Goal: Information Seeking & Learning: Check status

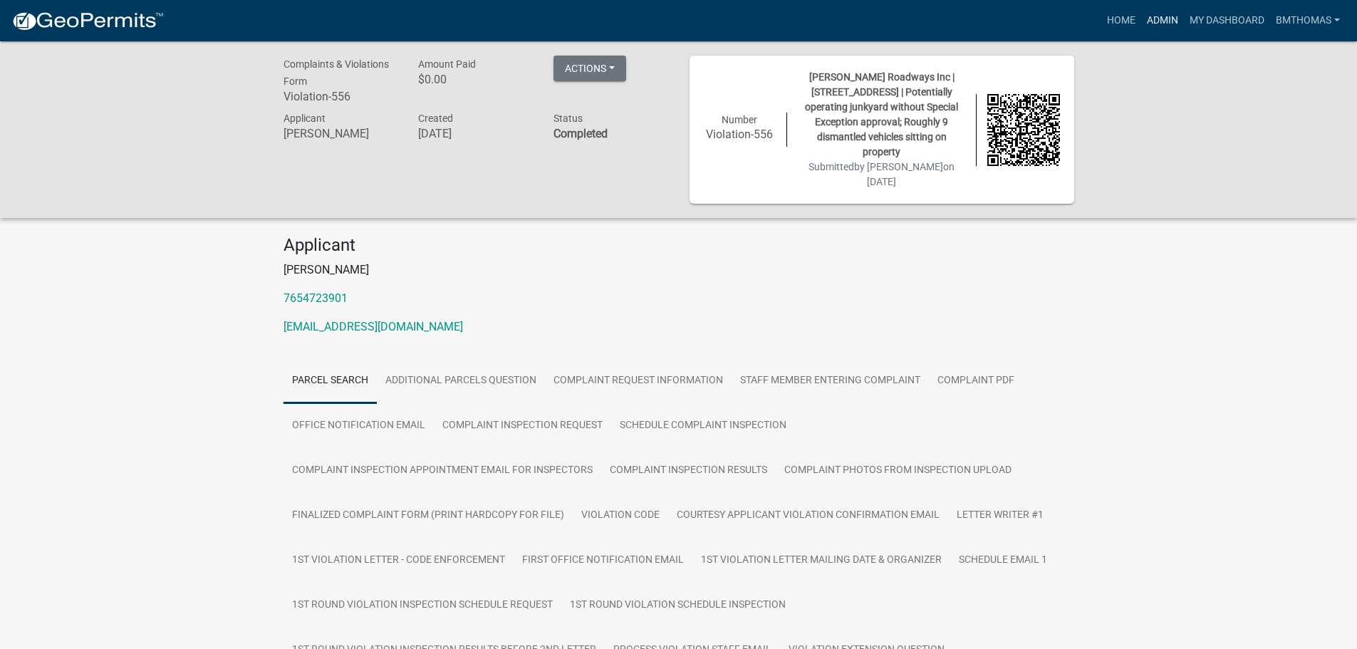
click at [1161, 22] on link "Admin" at bounding box center [1162, 20] width 43 height 27
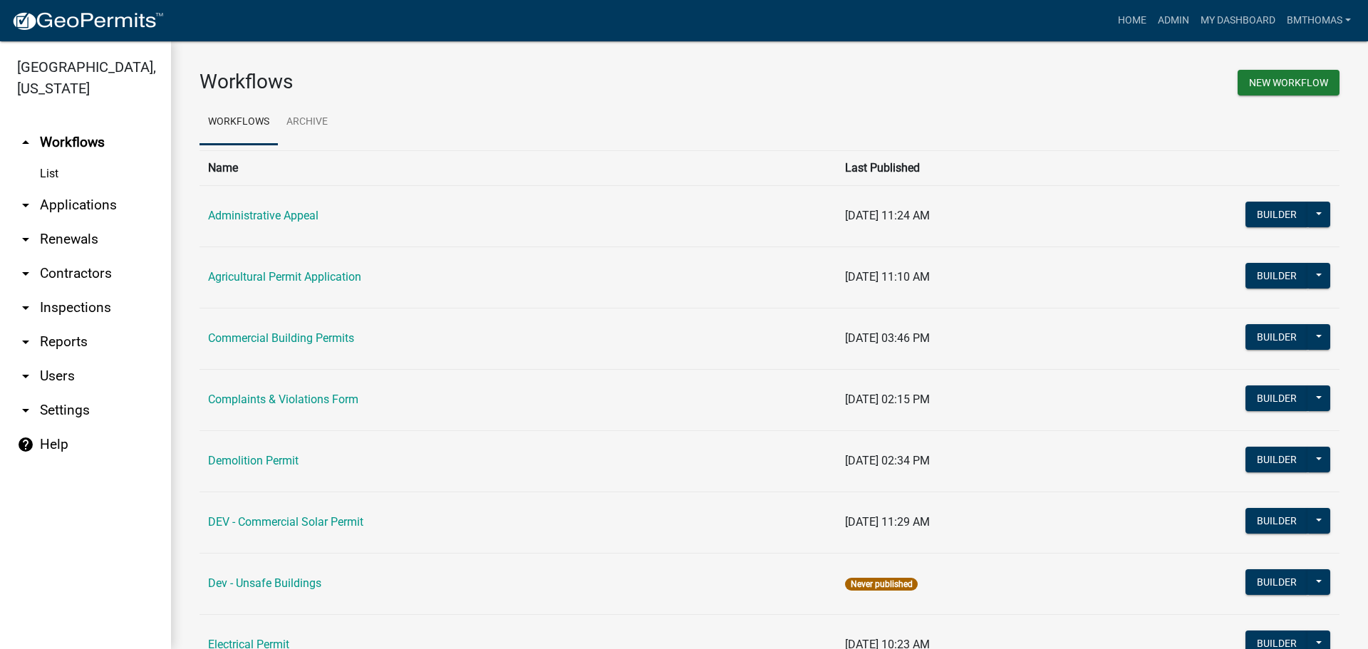
click at [74, 188] on link "arrow_drop_down Applications" at bounding box center [85, 205] width 171 height 34
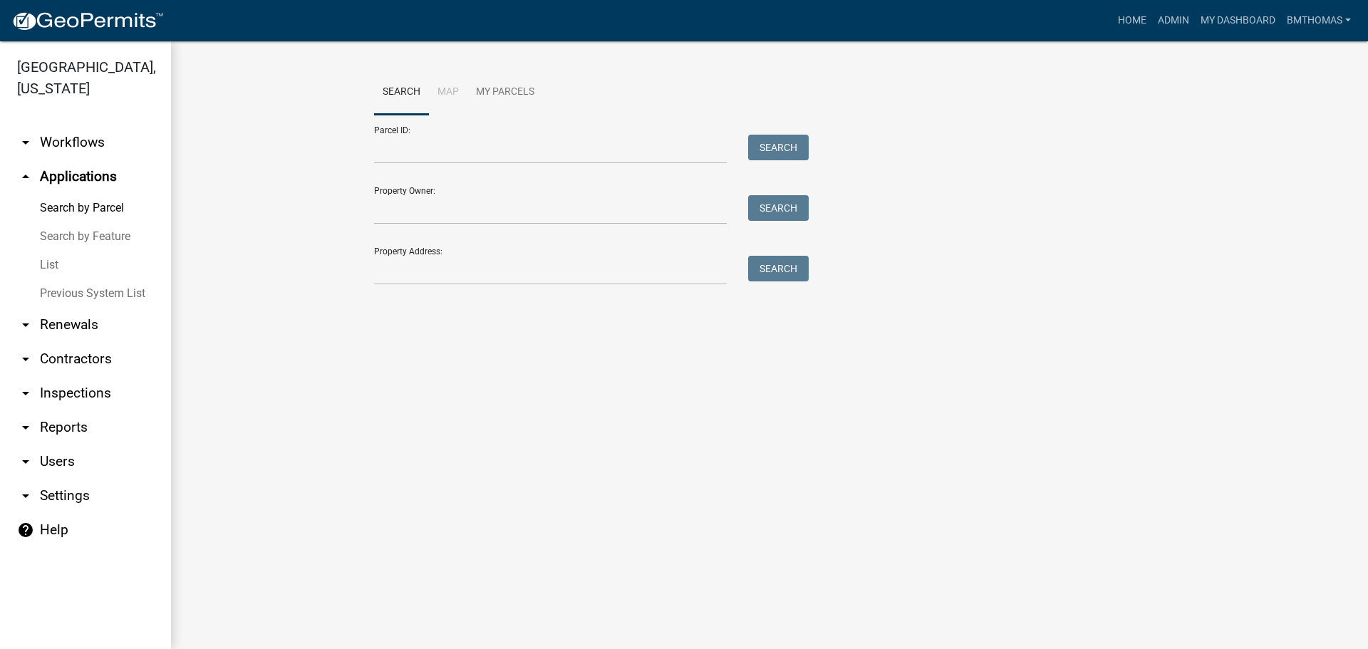
click at [50, 251] on link "List" at bounding box center [85, 265] width 171 height 28
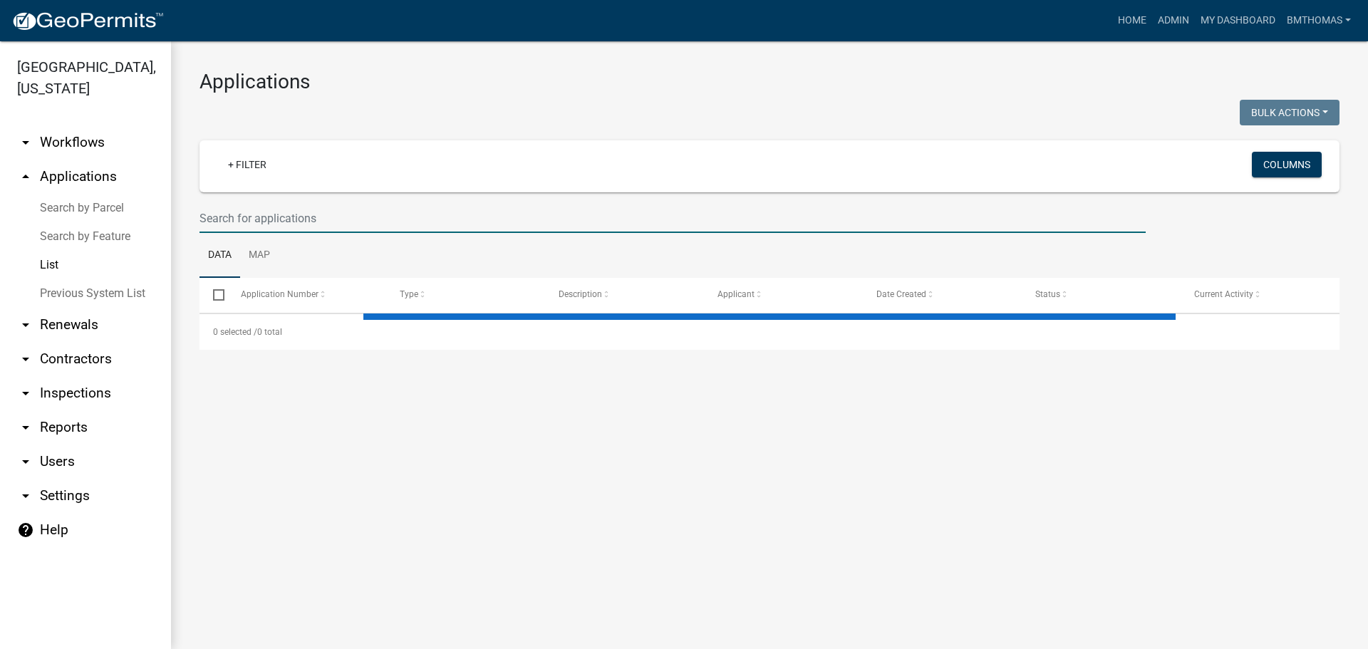
drag, startPoint x: 294, startPoint y: 223, endPoint x: 306, endPoint y: 209, distance: 18.2
click at [296, 222] on input "text" at bounding box center [672, 218] width 946 height 29
select select "3: 100"
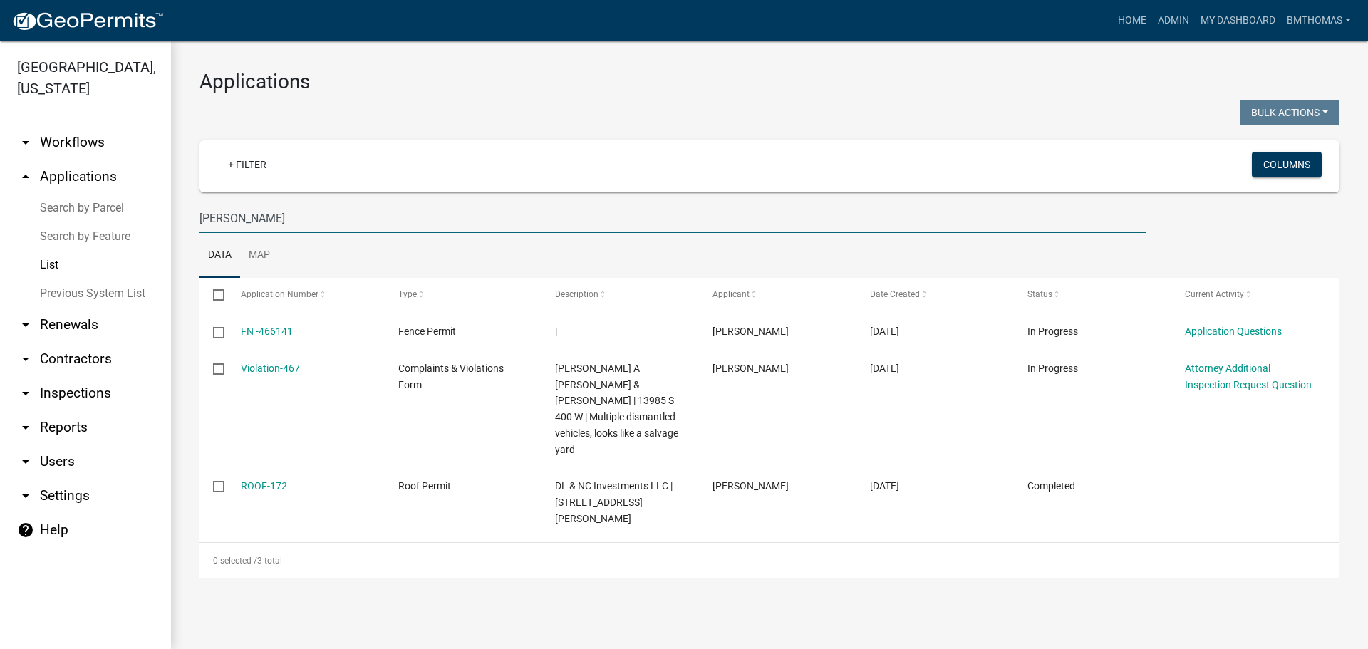
type input "[PERSON_NAME]"
